Goal: Check status: Check status

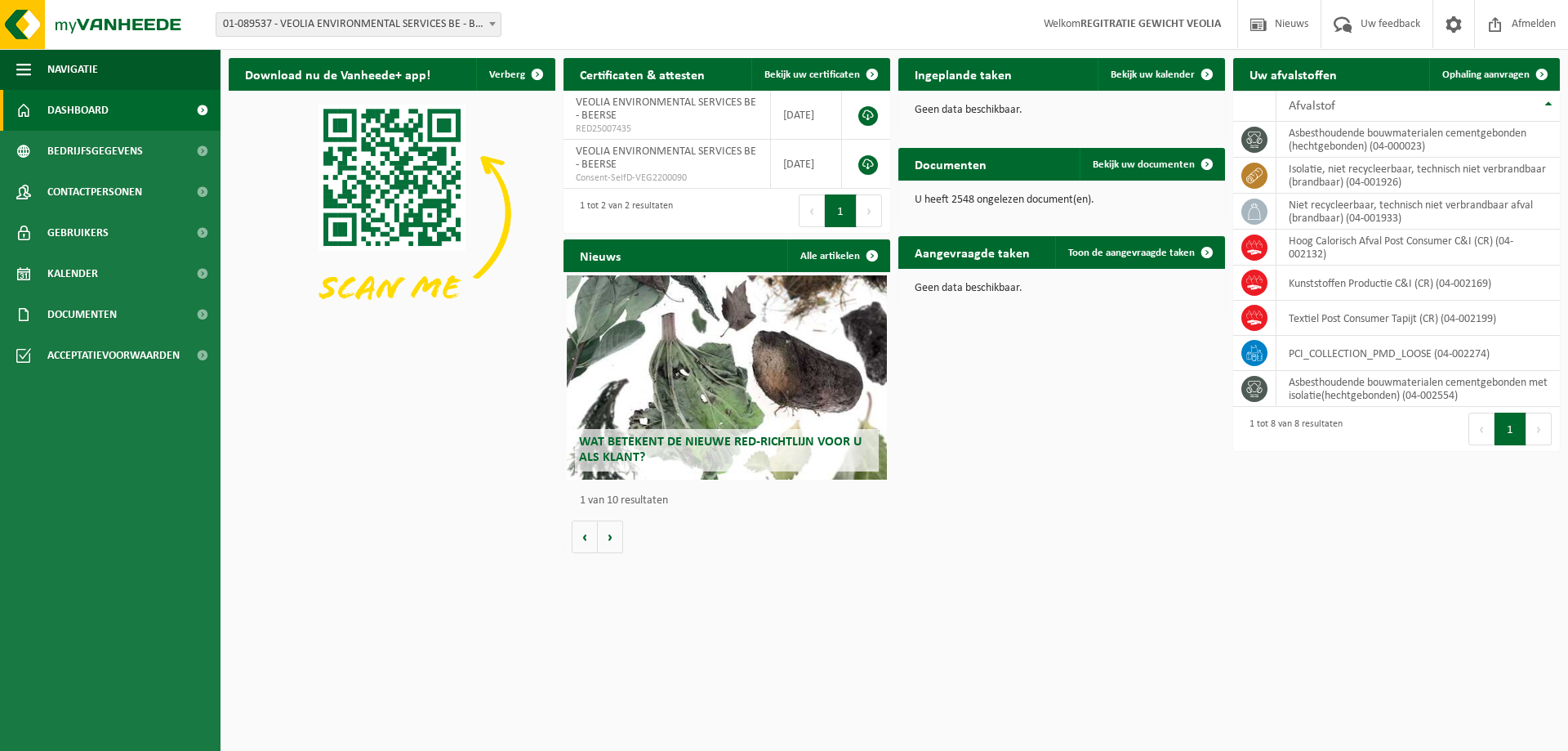
click at [346, 20] on span "01-089537 - VEOLIA ENVIRONMENTAL SERVICES BE - BEERSE" at bounding box center [358, 25] width 284 height 23
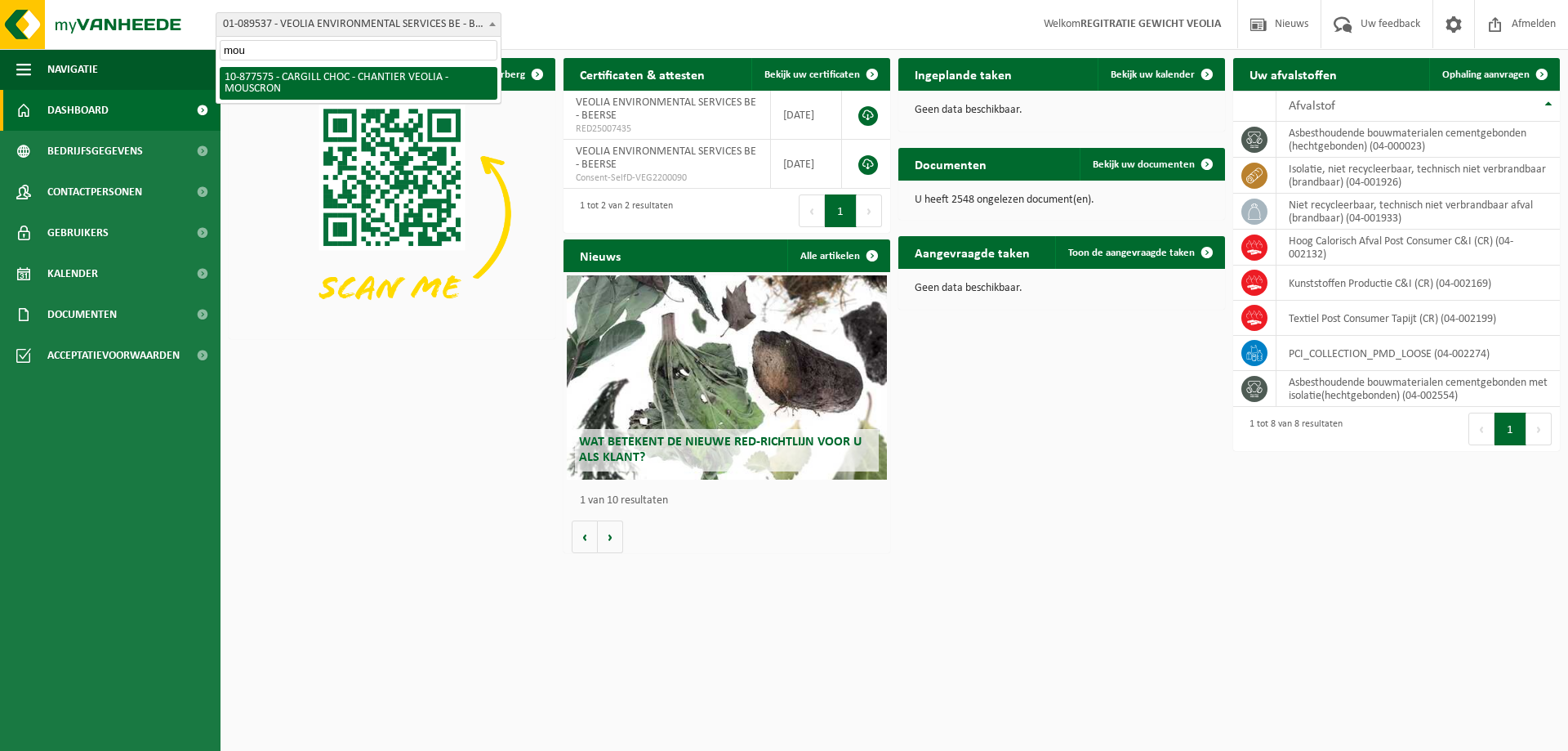
type input "mou"
select select "108043"
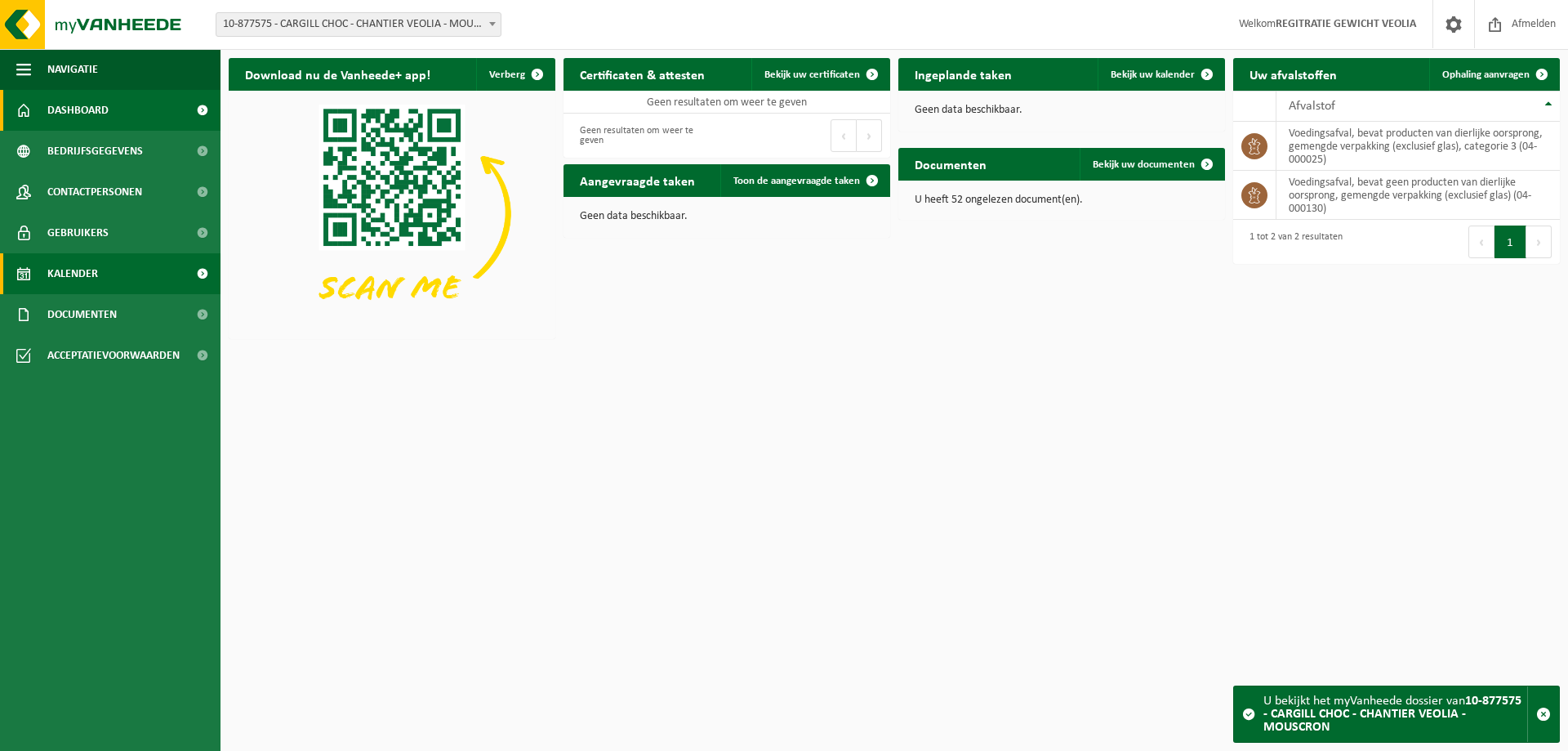
click at [142, 261] on link "Kalender" at bounding box center [110, 274] width 221 height 41
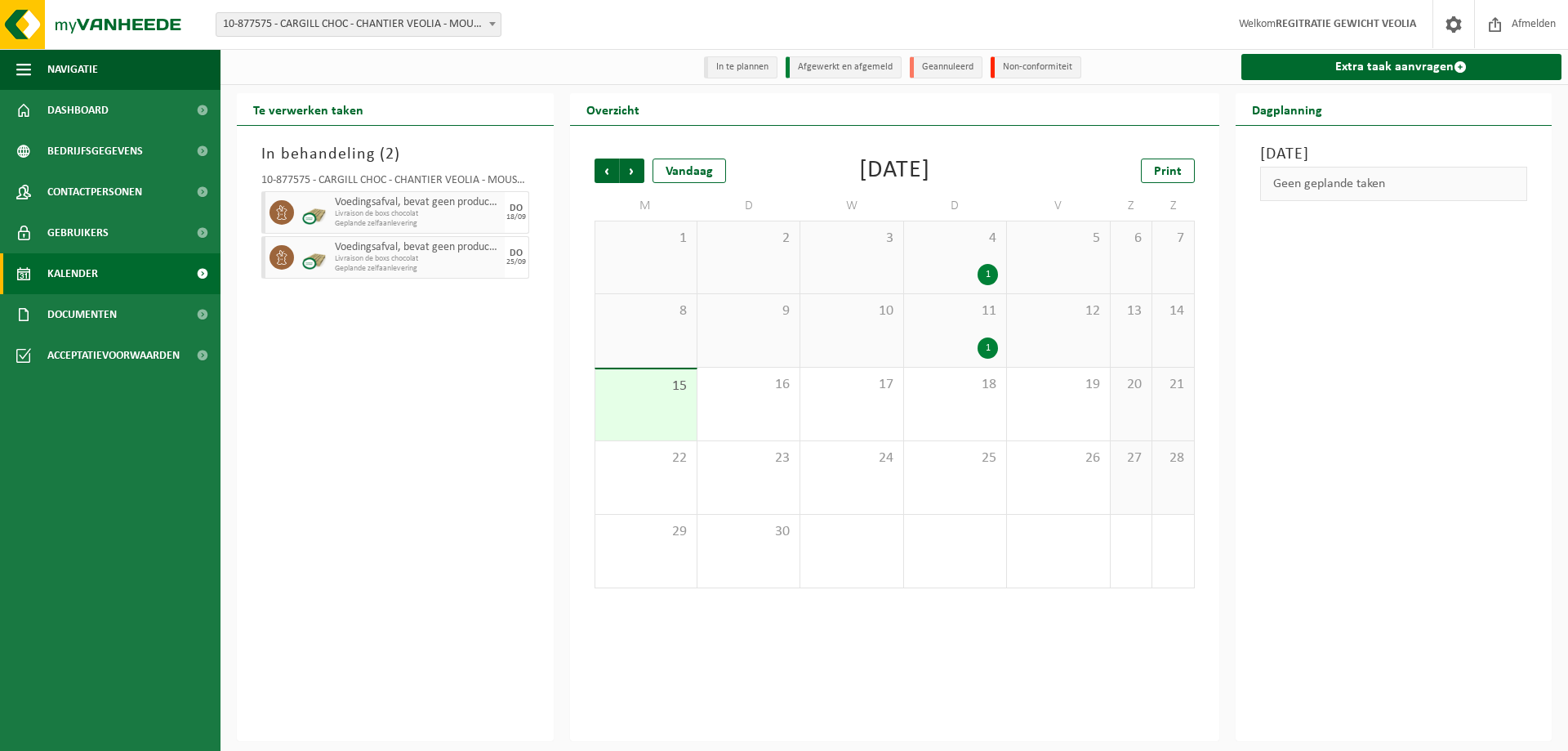
click at [990, 272] on div "1" at bounding box center [988, 275] width 21 height 21
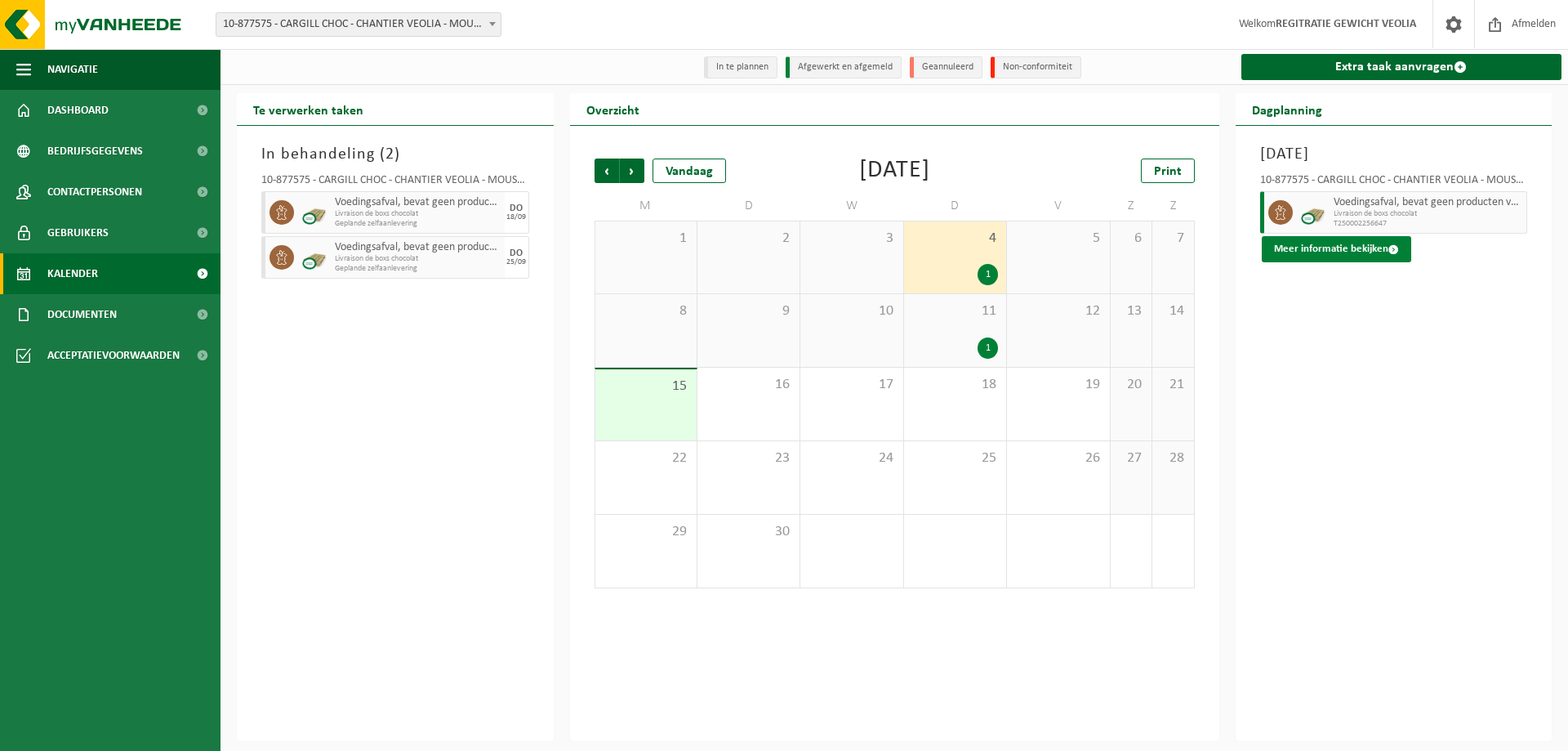
click at [1334, 260] on button "Meer informatie bekijken" at bounding box center [1337, 250] width 150 height 26
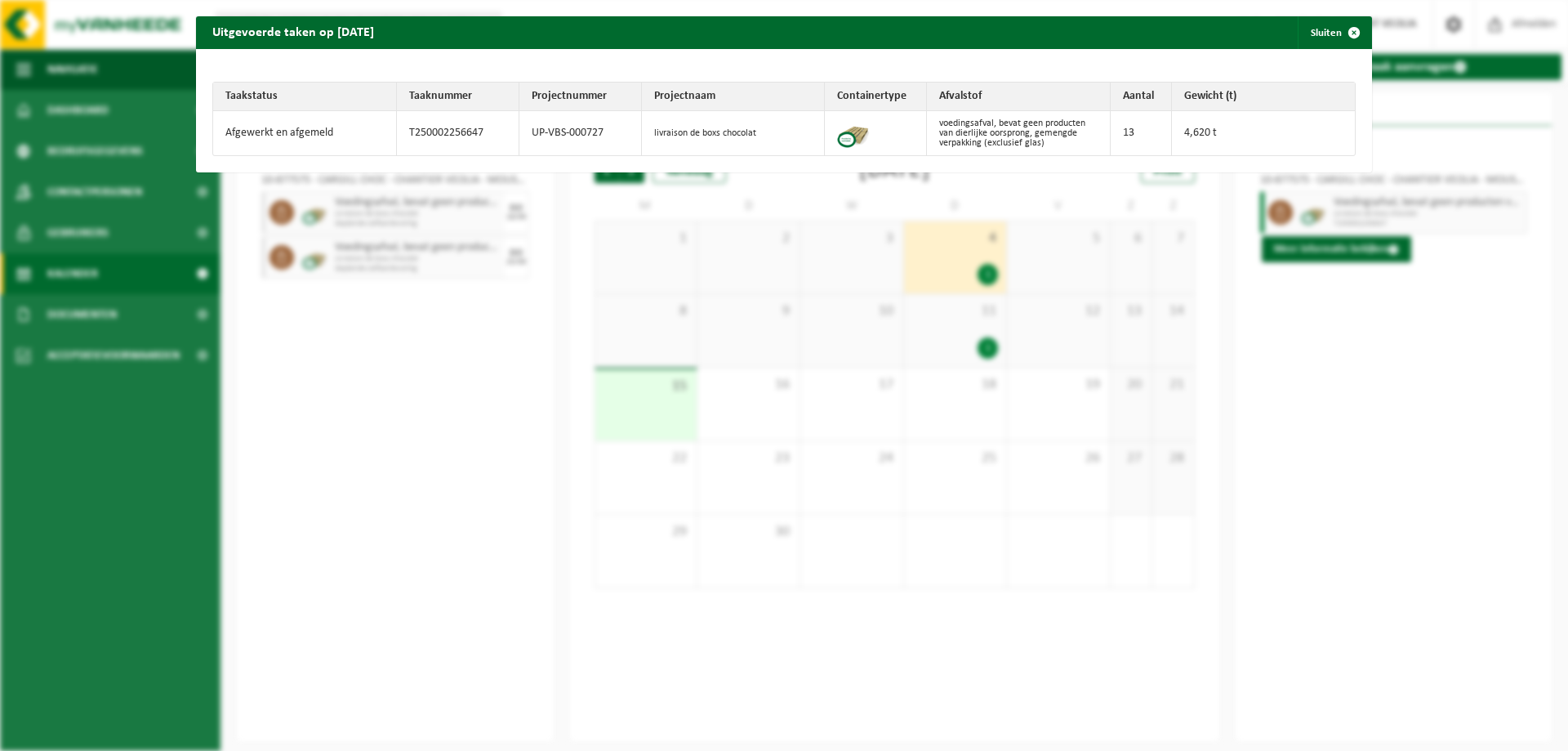
click at [465, 134] on td "T250002256647" at bounding box center [458, 133] width 123 height 44
copy td "T250002256647"
click at [1342, 30] on span "button" at bounding box center [1354, 33] width 33 height 33
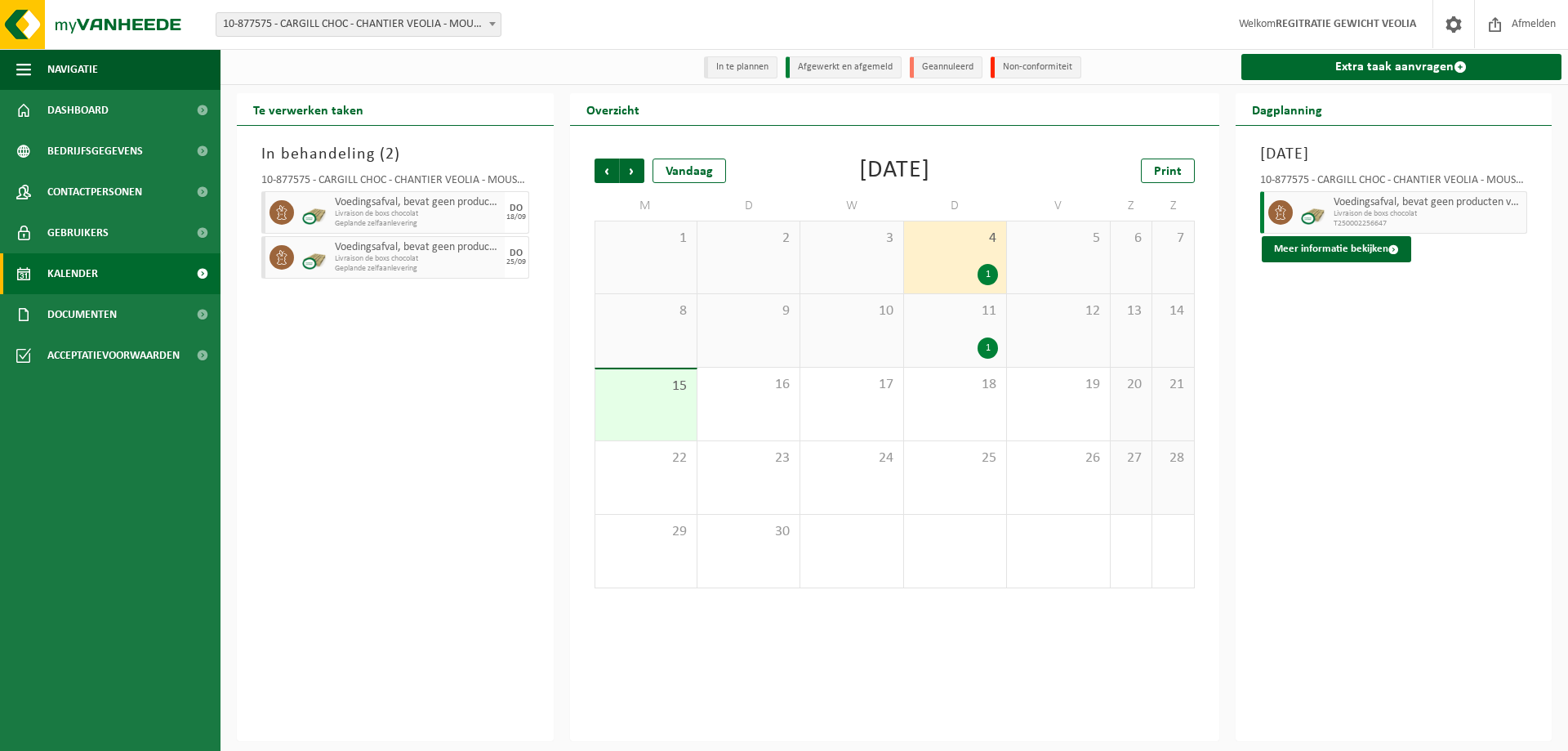
click at [990, 354] on div "1" at bounding box center [988, 348] width 21 height 21
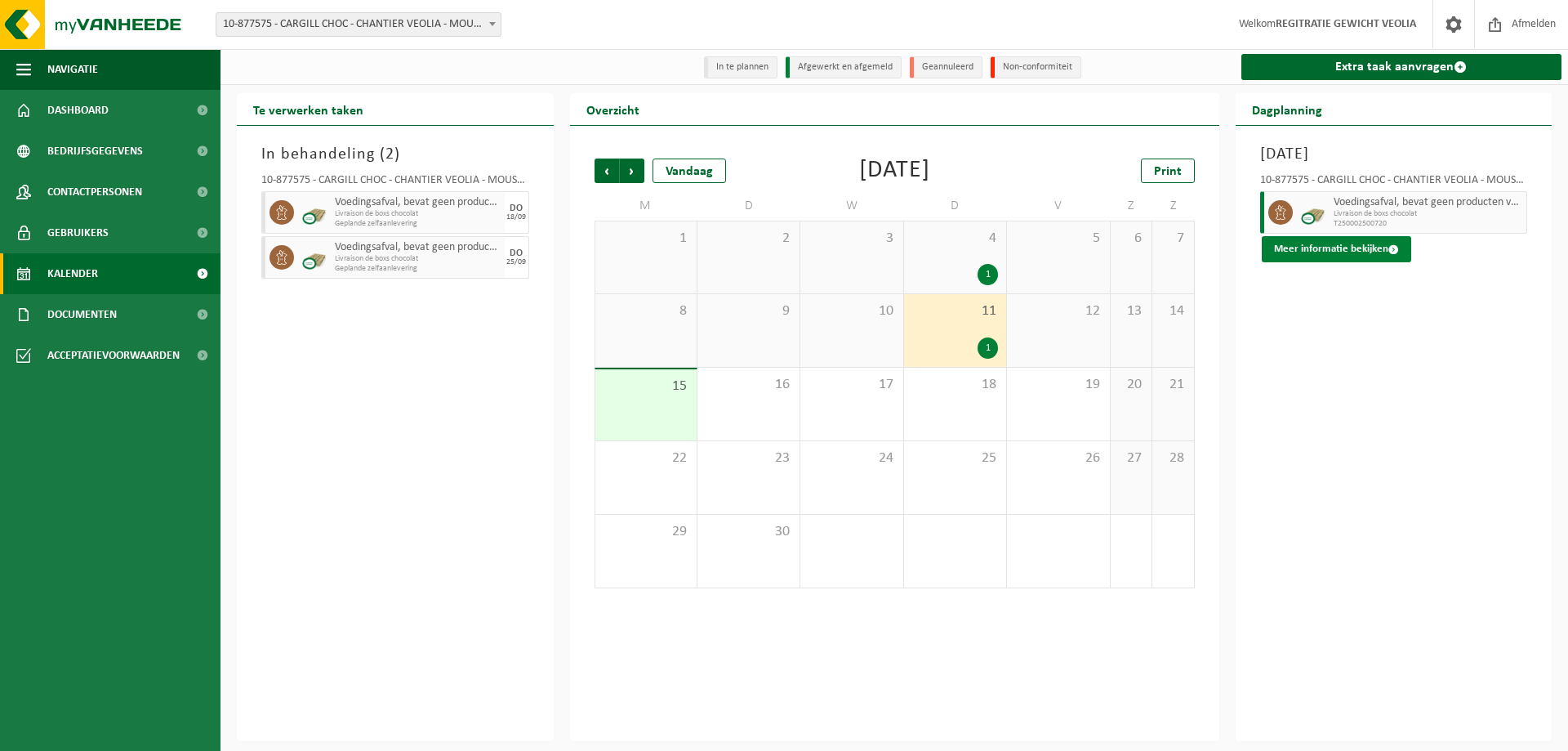
click at [1334, 244] on button "Meer informatie bekijken" at bounding box center [1337, 250] width 150 height 26
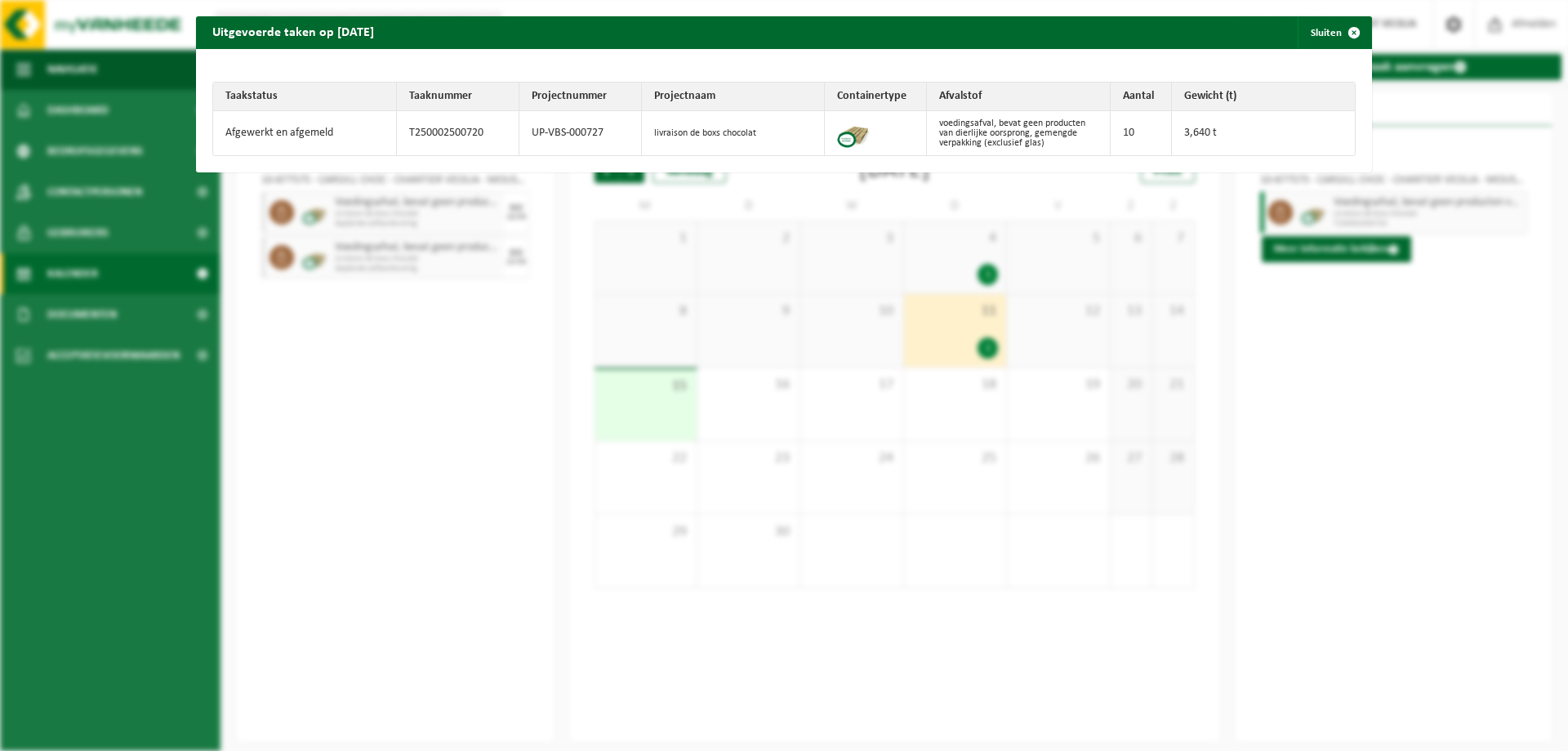
click at [452, 128] on td "T250002500720" at bounding box center [458, 133] width 123 height 44
copy td "T250002500720"
click at [1344, 34] on span "button" at bounding box center [1354, 33] width 33 height 33
